Goal: Task Accomplishment & Management: Use online tool/utility

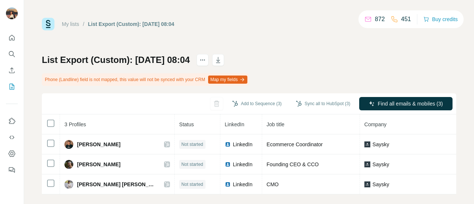
drag, startPoint x: 0, startPoint y: 0, endPoint x: 397, endPoint y: 86, distance: 406.5
click at [397, 86] on div "List Export (Custom): [DATE] 08:04 Phone (Landline) field is not mapped, this v…" at bounding box center [249, 124] width 414 height 140
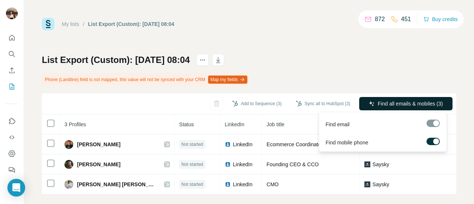
click at [404, 109] on button "Find all emails & mobiles (3)" at bounding box center [405, 103] width 93 height 13
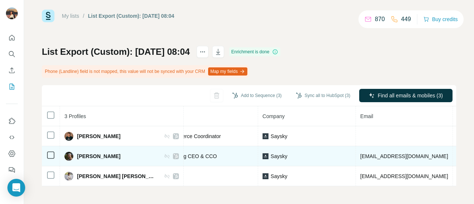
scroll to position [11, 0]
click at [318, 166] on td "Saysky" at bounding box center [307, 176] width 98 height 20
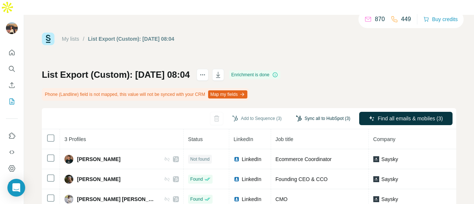
click at [324, 113] on button "Sync all to HubSpot (3)" at bounding box center [323, 118] width 65 height 11
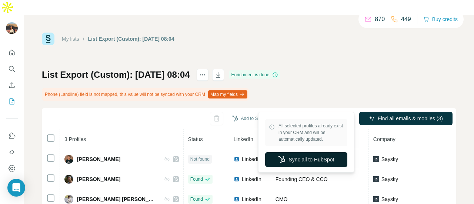
click at [304, 155] on button "Sync all to HubSpot" at bounding box center [306, 159] width 82 height 15
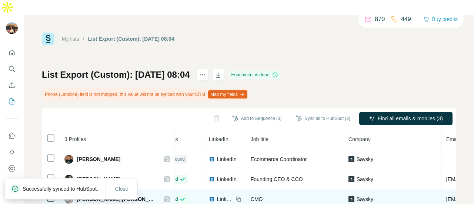
scroll to position [0, 13]
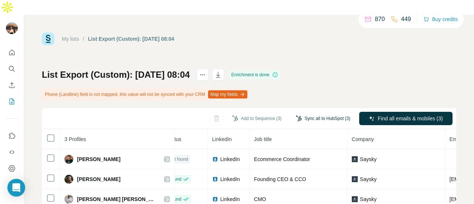
click at [311, 113] on button "Sync all to HubSpot (3)" at bounding box center [323, 118] width 65 height 11
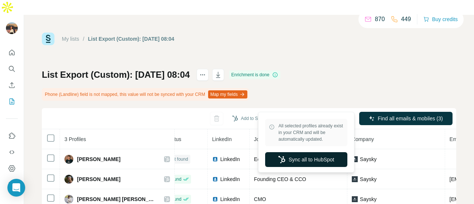
click at [284, 158] on button "Sync all to HubSpot" at bounding box center [306, 159] width 82 height 15
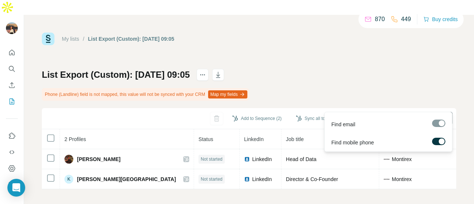
click at [389, 115] on span "Find all emails & mobiles (2)" at bounding box center [410, 118] width 65 height 7
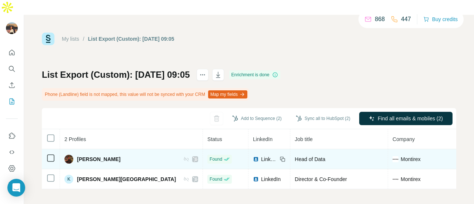
scroll to position [0, 75]
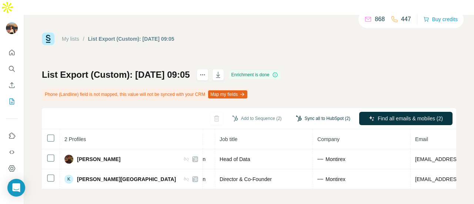
click at [298, 113] on button "Sync all to HubSpot (2)" at bounding box center [323, 118] width 65 height 11
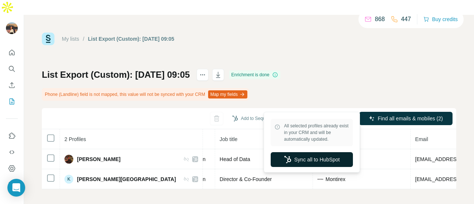
click at [301, 157] on button "Sync all to HubSpot" at bounding box center [312, 159] width 82 height 15
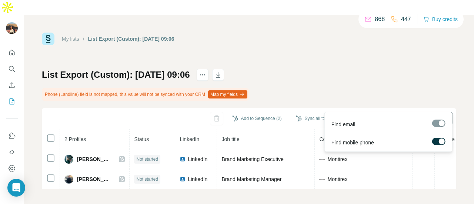
click at [393, 115] on span "Find all emails & mobiles (2)" at bounding box center [410, 118] width 65 height 7
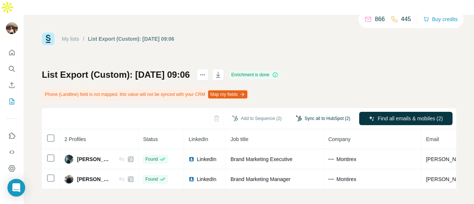
click at [317, 113] on button "Sync all to HubSpot (2)" at bounding box center [323, 118] width 65 height 11
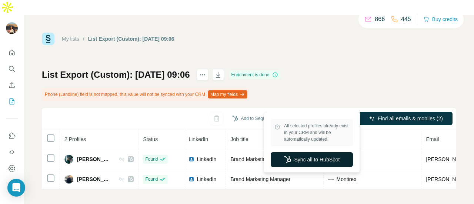
click at [311, 161] on button "Sync all to HubSpot" at bounding box center [312, 159] width 82 height 15
